Goal: Task Accomplishment & Management: Manage account settings

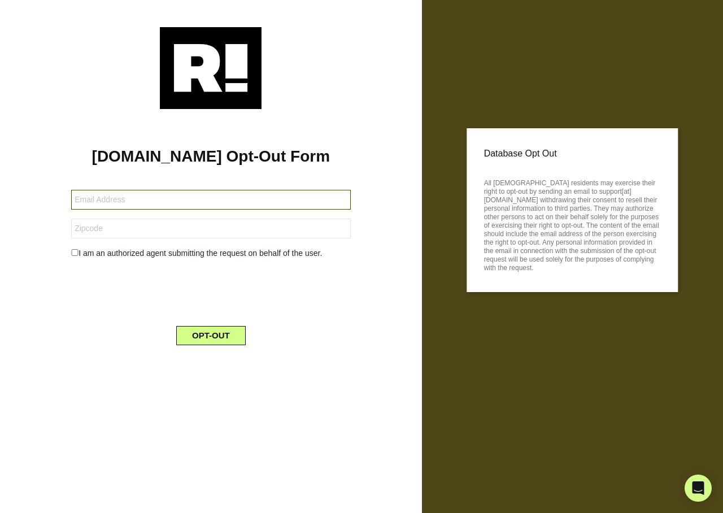
type input "[EMAIL_ADDRESS][DOMAIN_NAME]"
type input "49332"
type input "[EMAIL_ADDRESS][DOMAIN_NAME]"
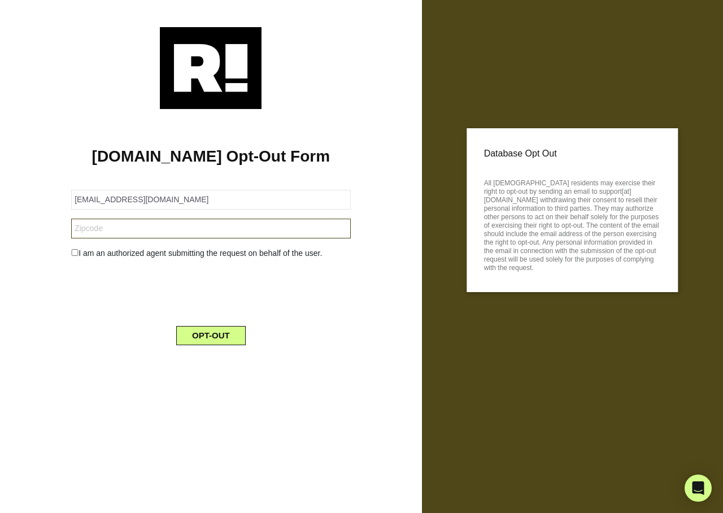
type input "49332"
